Goal: Check status: Check status

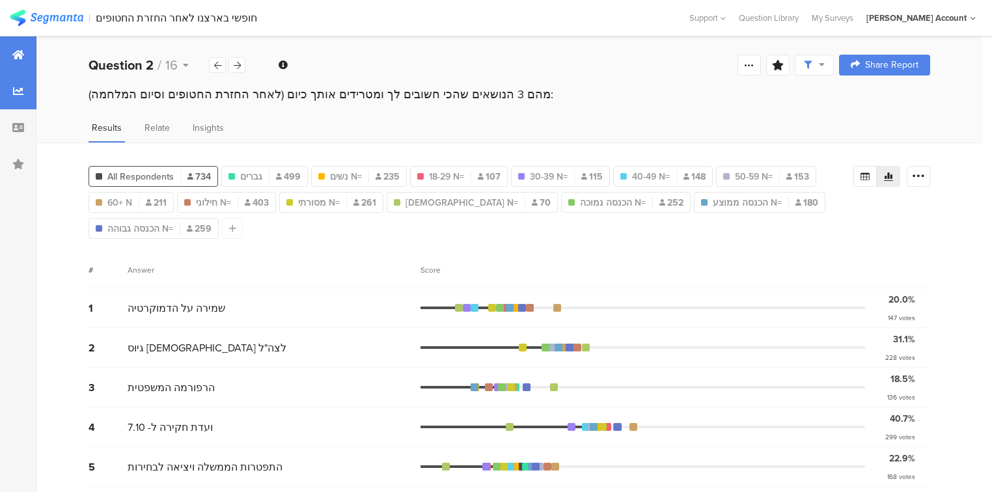
click at [13, 56] on icon at bounding box center [18, 54] width 12 height 10
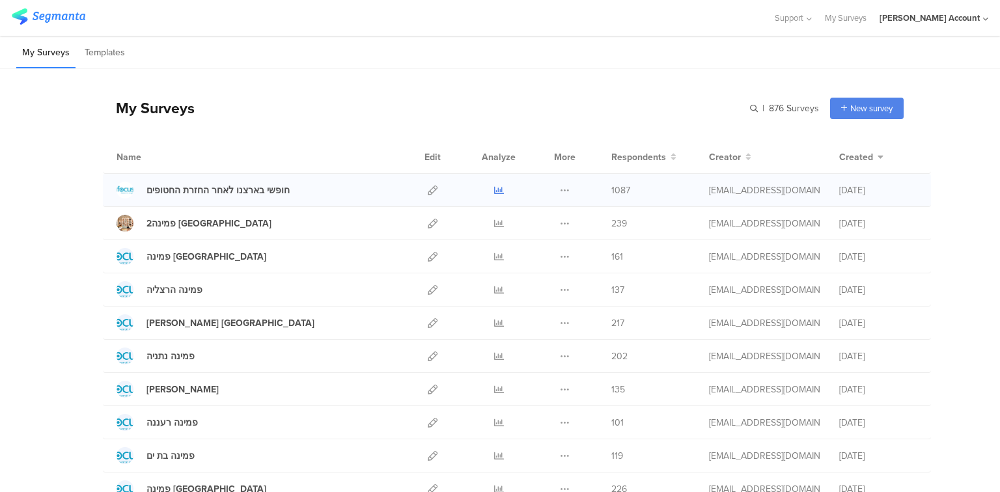
click at [495, 187] on icon at bounding box center [499, 190] width 10 height 10
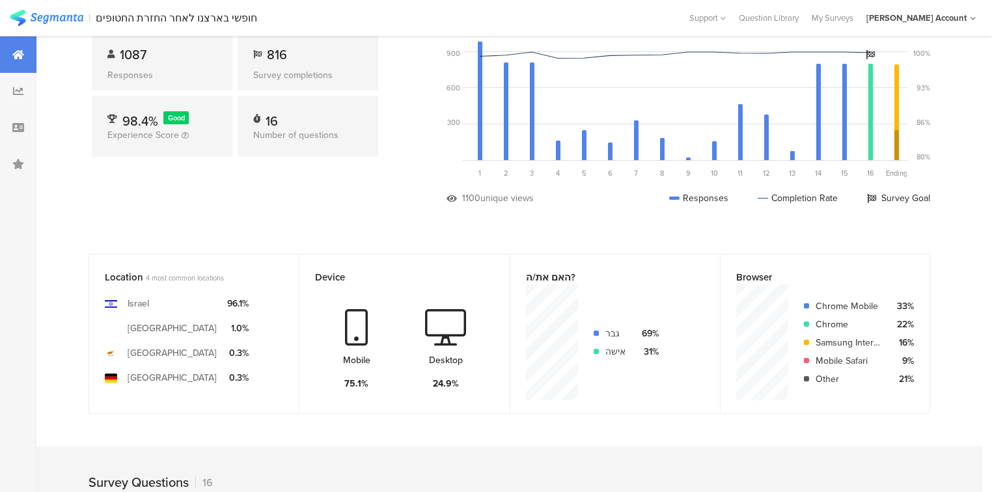
scroll to position [312, 0]
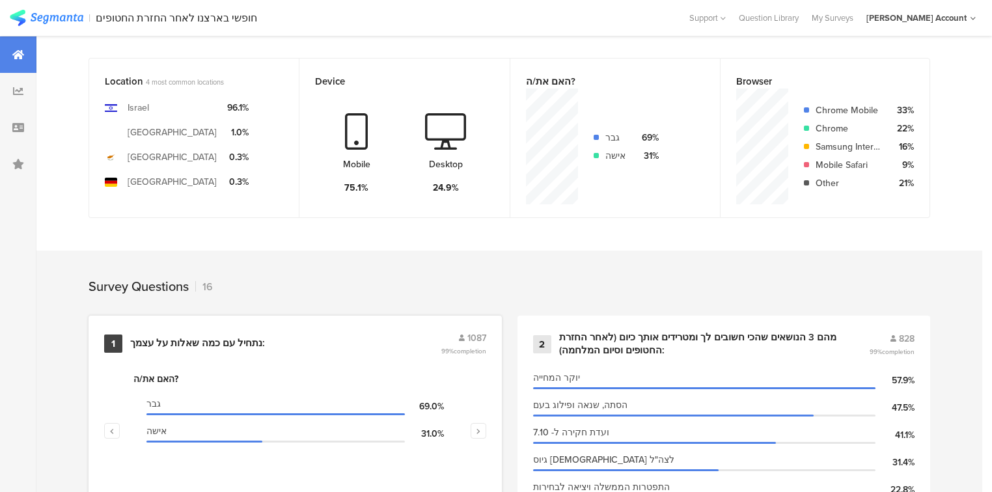
click at [211, 342] on div "נתחיל עם כמה שאלות על עצמך:" at bounding box center [197, 343] width 135 height 13
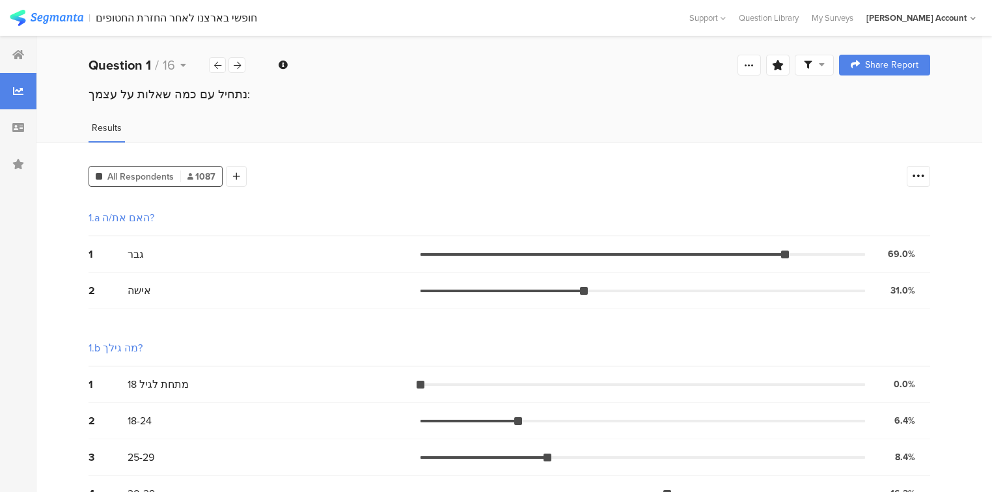
click at [818, 60] on span at bounding box center [814, 65] width 21 height 12
click at [883, 103] on span at bounding box center [883, 102] width 20 height 10
click at [925, 175] on icon at bounding box center [918, 176] width 13 height 13
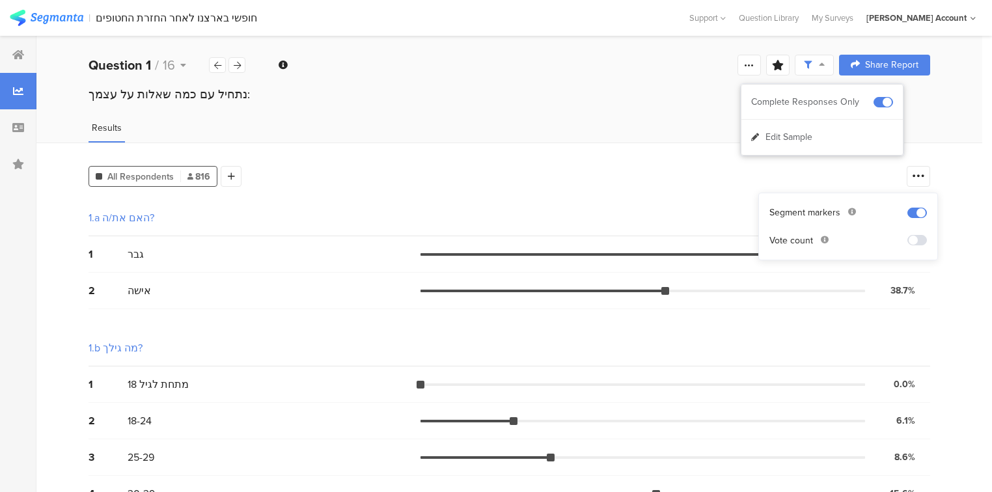
click at [922, 240] on span at bounding box center [917, 240] width 20 height 10
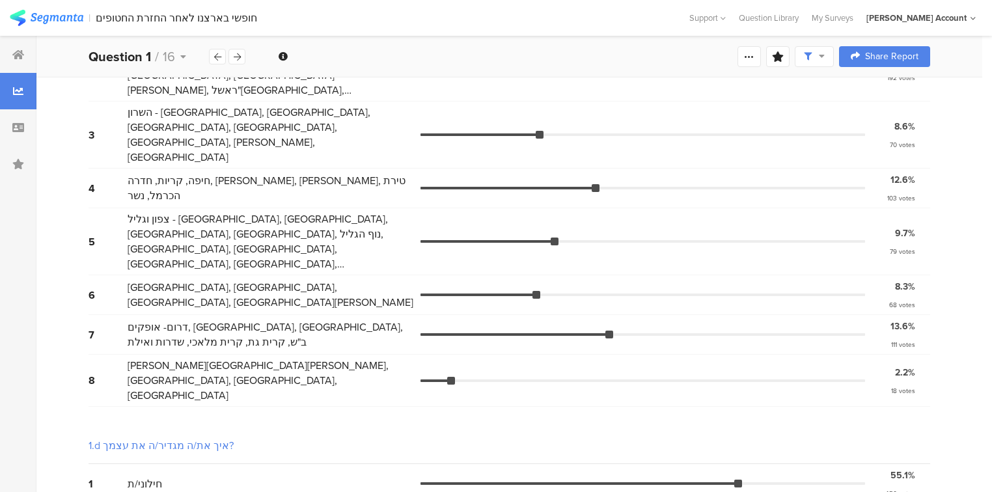
scroll to position [781, 0]
